Goal: Information Seeking & Learning: Find specific page/section

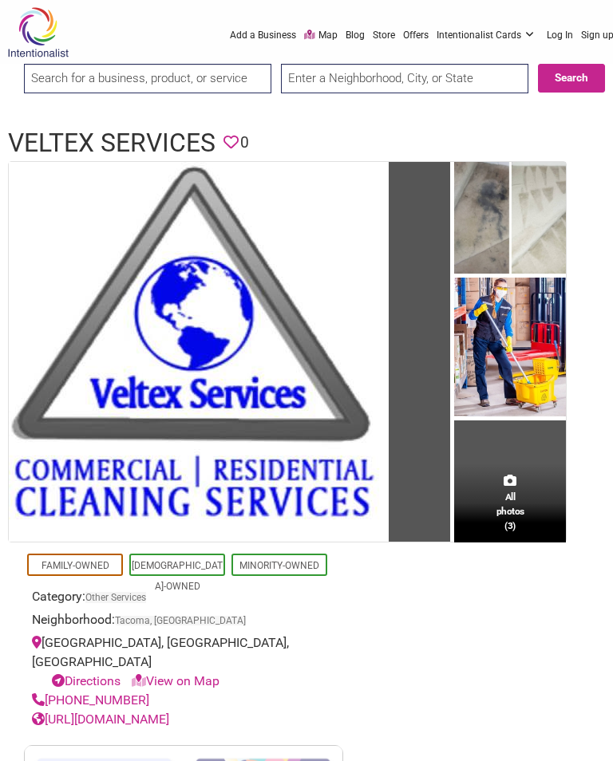
click at [467, 76] on input "text" at bounding box center [404, 79] width 247 height 30
click at [59, 81] on input "search" at bounding box center [147, 79] width 247 height 30
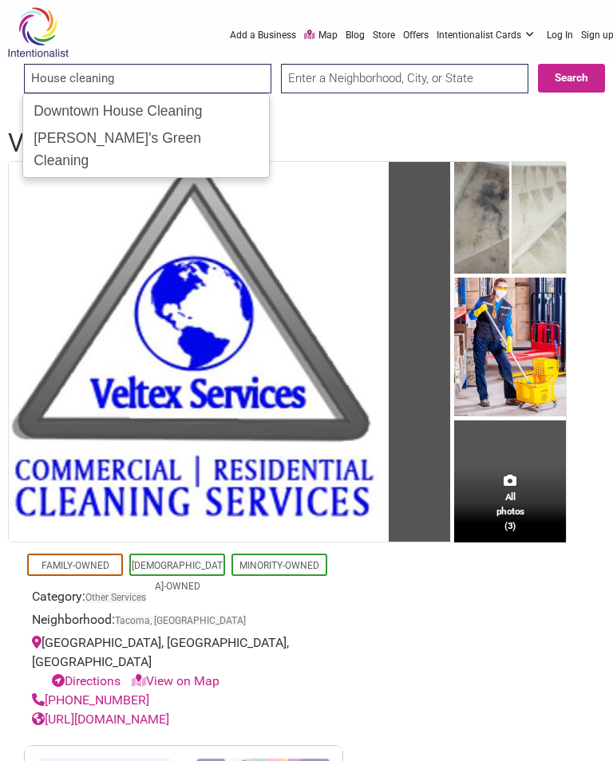
type input "House cleaning"
click at [480, 73] on input "text" at bounding box center [404, 79] width 247 height 30
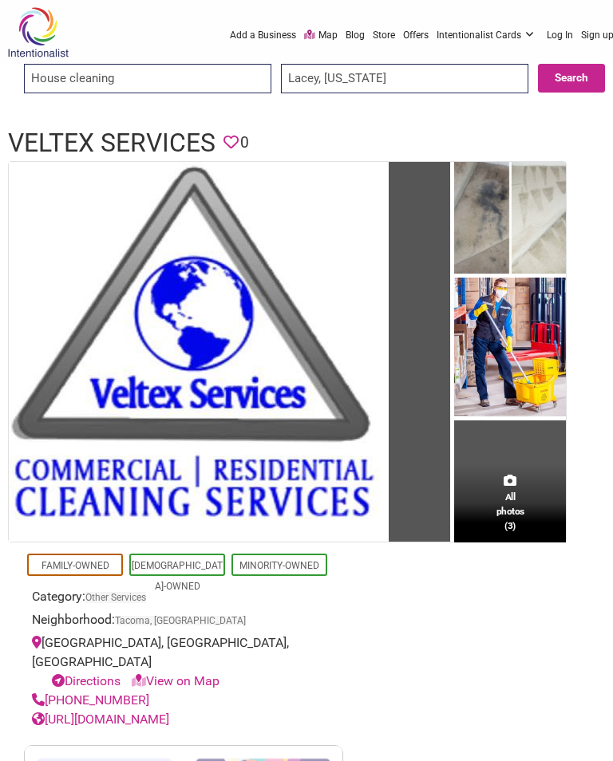
type input "Lacey, Washington"
click at [571, 71] on button "Search" at bounding box center [571, 78] width 67 height 29
